Goal: Information Seeking & Learning: Learn about a topic

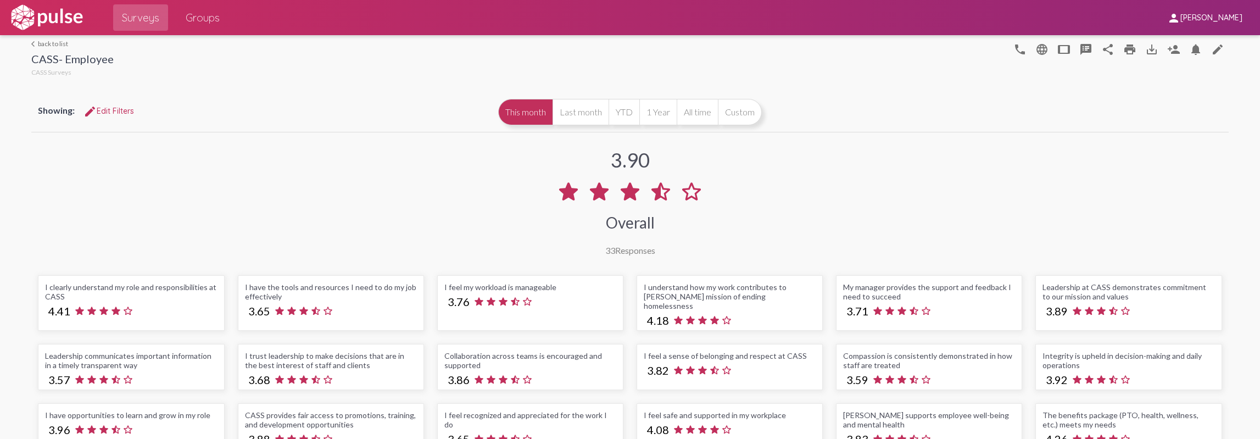
drag, startPoint x: 601, startPoint y: 245, endPoint x: 627, endPoint y: 246, distance: 25.8
click at [627, 246] on div "33 Responses" at bounding box center [630, 250] width 50 height 10
drag, startPoint x: 689, startPoint y: 239, endPoint x: 698, endPoint y: 236, distance: 8.9
click at [692, 237] on div "3.90 Overall 33 Responses" at bounding box center [629, 195] width 1197 height 121
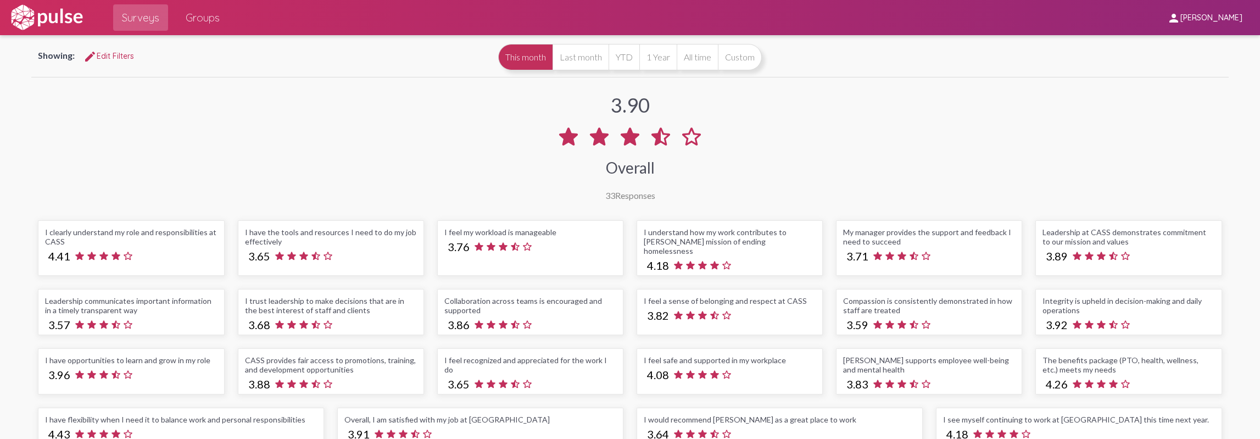
scroll to position [110, 0]
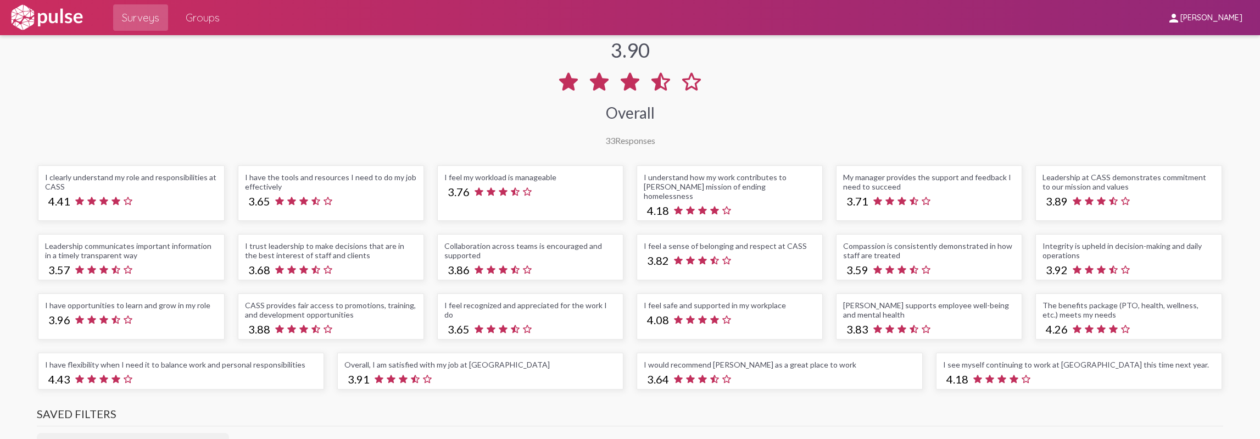
drag, startPoint x: 130, startPoint y: 243, endPoint x: 68, endPoint y: 233, distance: 62.3
click at [68, 241] on div "Leadership communicates important information in a timely transparent way" at bounding box center [131, 250] width 172 height 19
click at [168, 247] on div "Leadership communicates important information in a timely transparent way" at bounding box center [131, 250] width 172 height 19
drag, startPoint x: 883, startPoint y: 303, endPoint x: 849, endPoint y: 288, distance: 36.9
click at [845, 300] on div "[PERSON_NAME] supports employee well-being and mental health" at bounding box center [929, 309] width 172 height 19
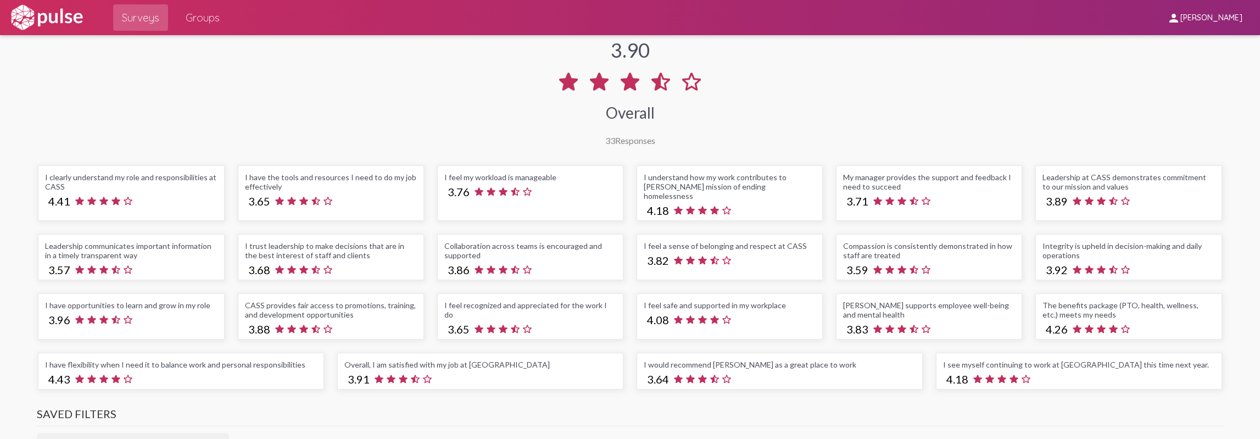
click at [577, 300] on div "I feel recognized and appreciated for the work I do" at bounding box center [530, 309] width 172 height 19
drag, startPoint x: 603, startPoint y: 293, endPoint x: 424, endPoint y: 302, distance: 179.3
click at [424, 302] on div "I clearly understand my role and responsibilities at CASS 4.41 I have the tools…" at bounding box center [629, 277] width 1197 height 237
click at [305, 180] on div "I have the tools and resources I need to do my job effectively" at bounding box center [331, 181] width 172 height 19
click at [593, 177] on div "I feel my workload is manageable" at bounding box center [530, 176] width 172 height 9
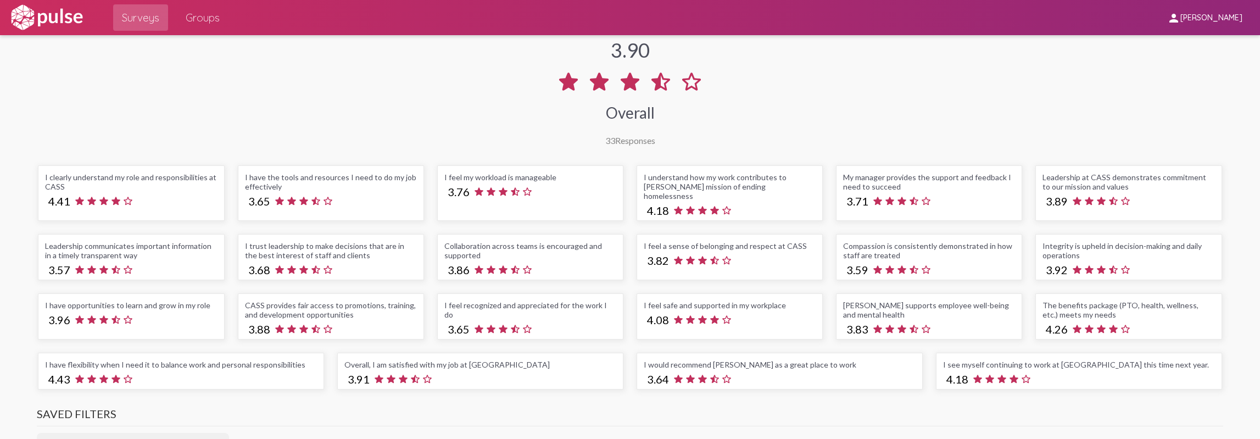
click at [780, 181] on div "I understand how my work contributes to [PERSON_NAME] mission of ending homeles…" at bounding box center [730, 186] width 172 height 28
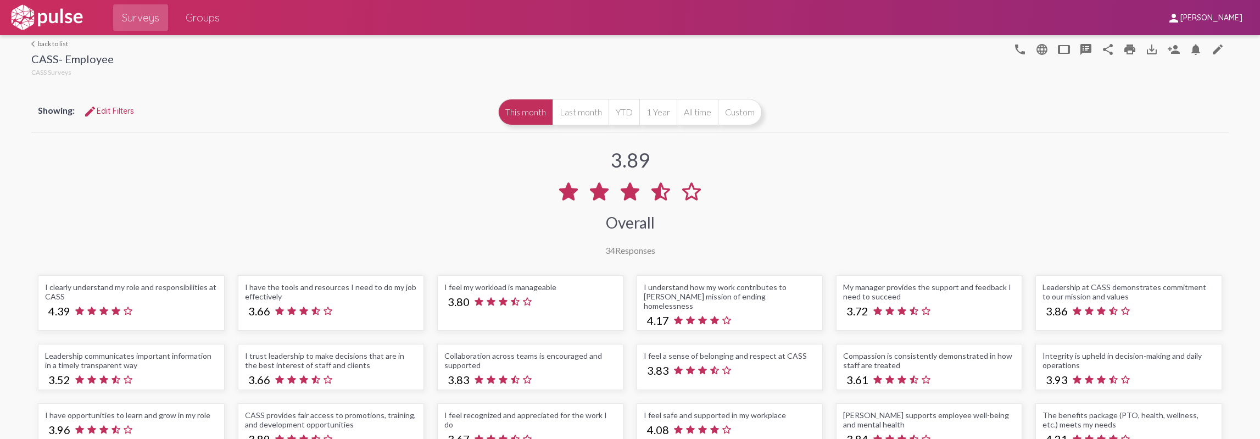
scroll to position [55, 0]
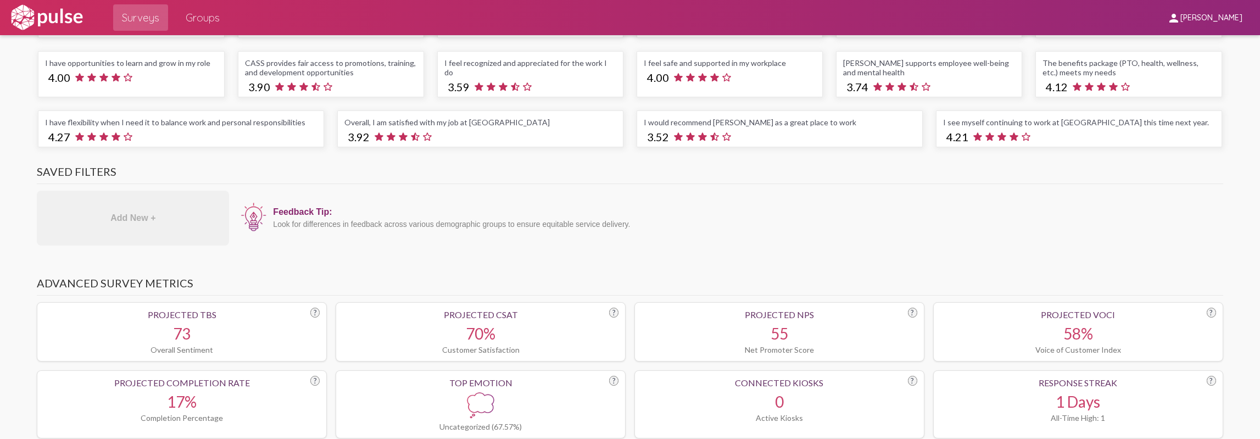
scroll to position [132, 0]
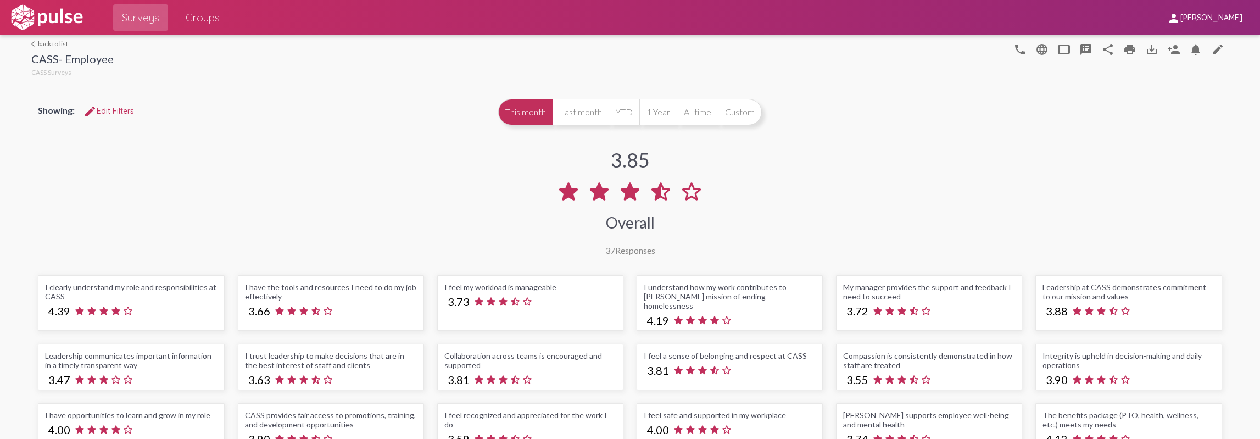
scroll to position [110, 0]
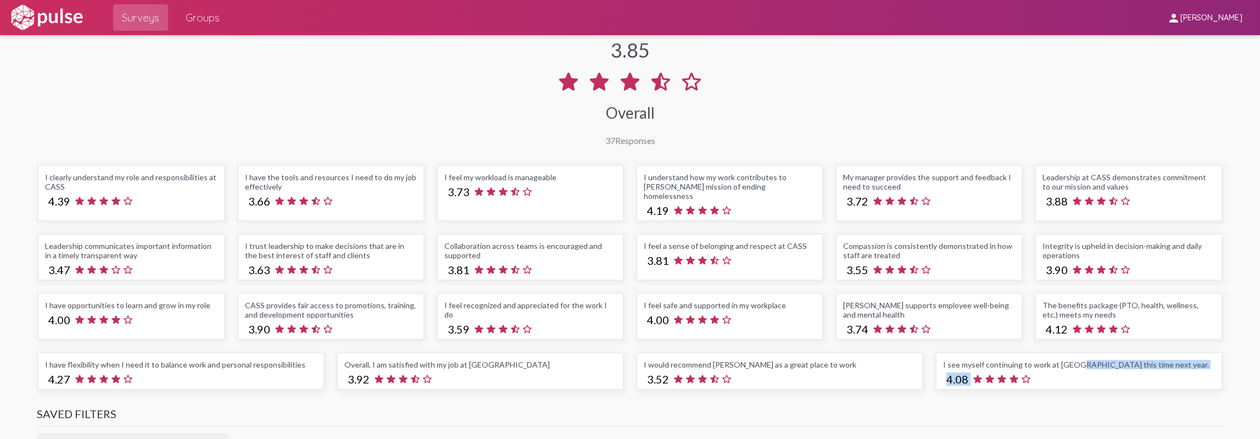
drag, startPoint x: 1071, startPoint y: 375, endPoint x: 1071, endPoint y: 383, distance: 8.2
click at [1071, 382] on div "I clearly understand my role and responsibilities at CASS 4.39 I have the tools…" at bounding box center [629, 277] width 1197 height 237
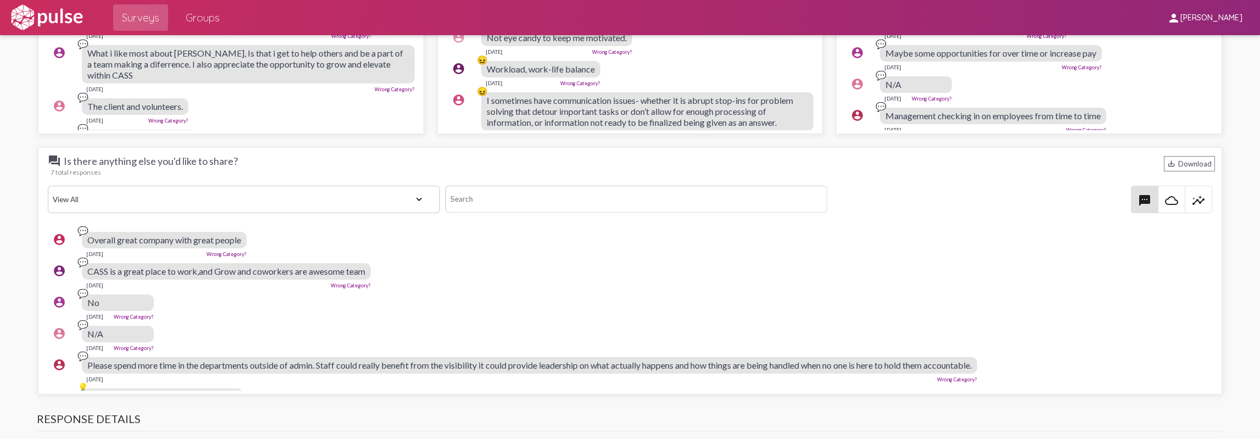
scroll to position [1263, 0]
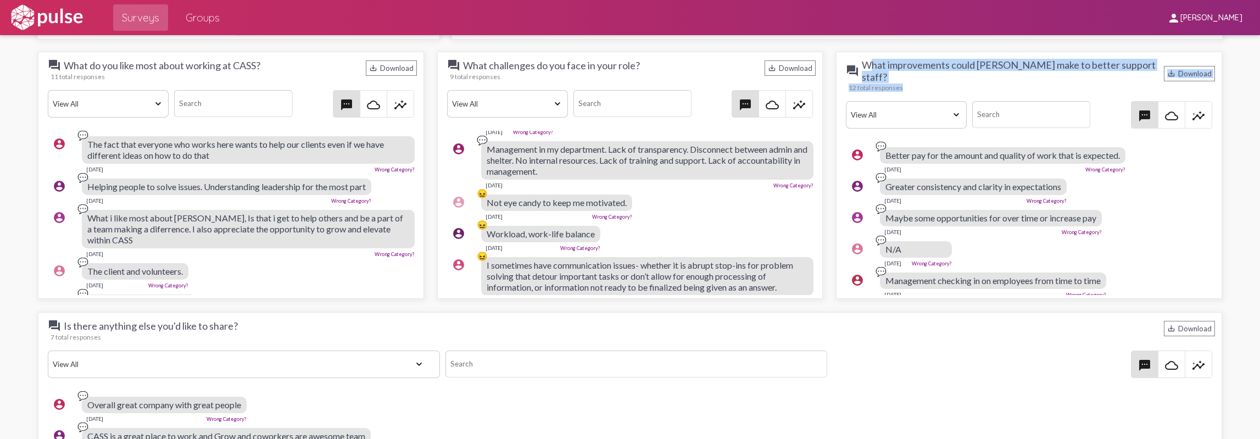
drag, startPoint x: 111, startPoint y: 331, endPoint x: 38, endPoint y: 322, distance: 73.6
click at [836, 299] on div "question_answer What improvements could CASS make to better support staff? save…" at bounding box center [1029, 175] width 386 height 247
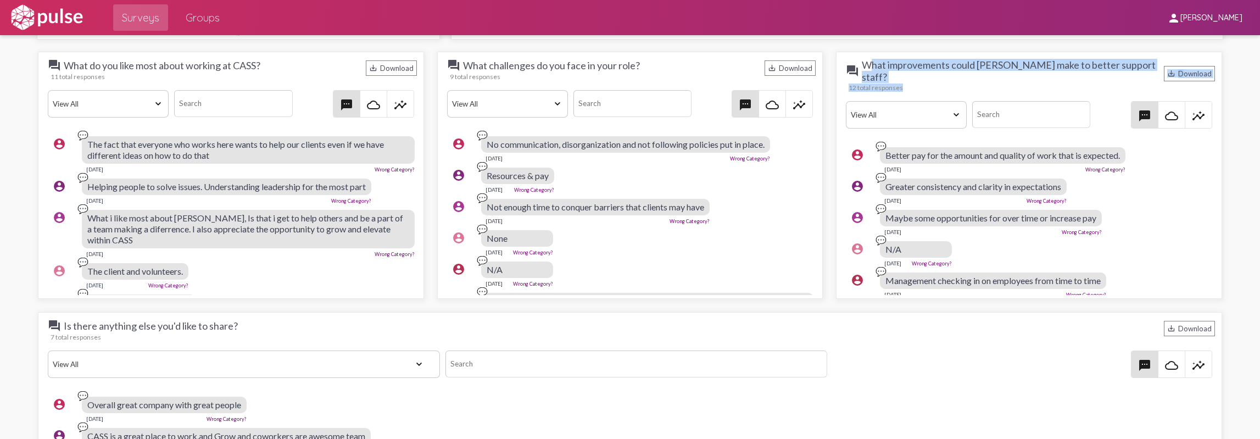
scroll to position [1044, 0]
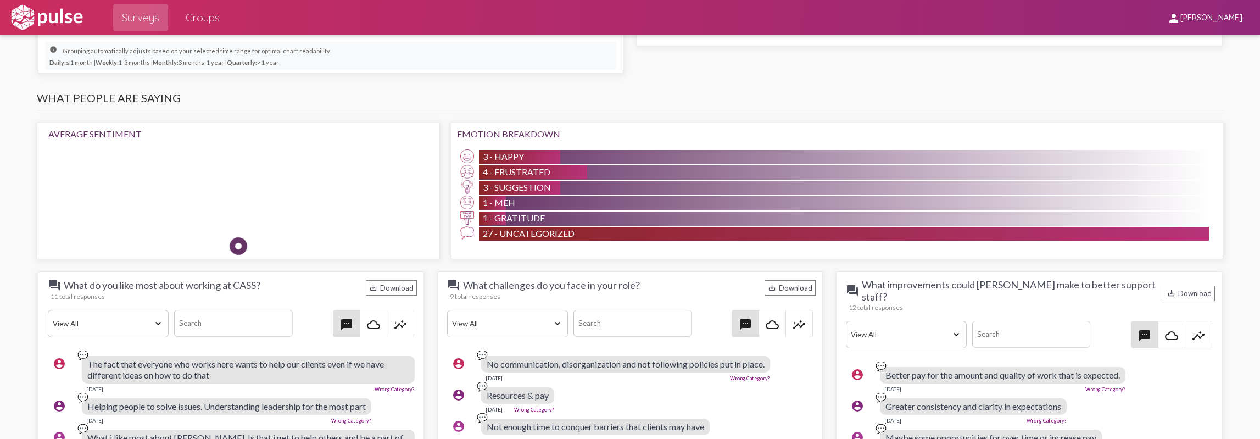
click at [109, 292] on div "11 total responses" at bounding box center [234, 296] width 366 height 8
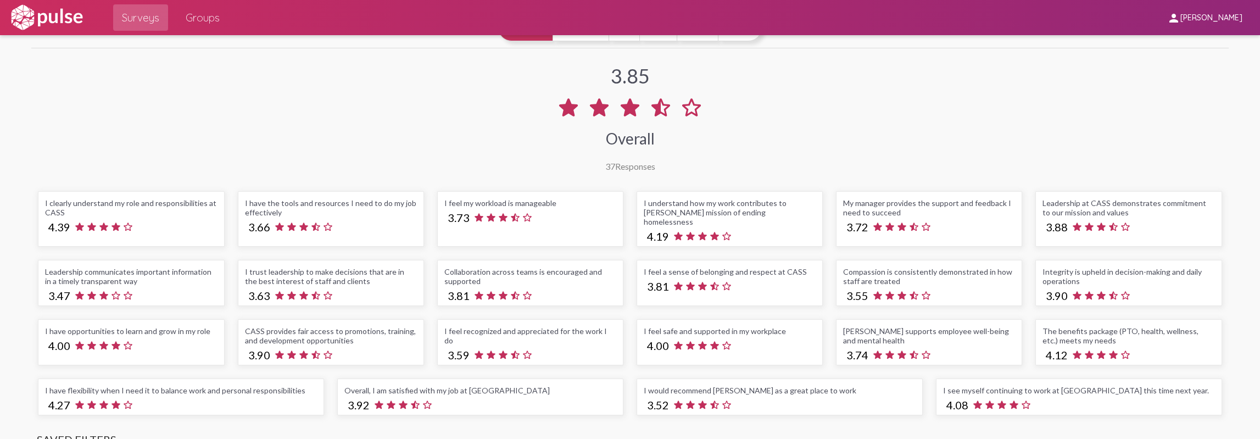
scroll to position [29, 0]
